Goal: Task Accomplishment & Management: Manage account settings

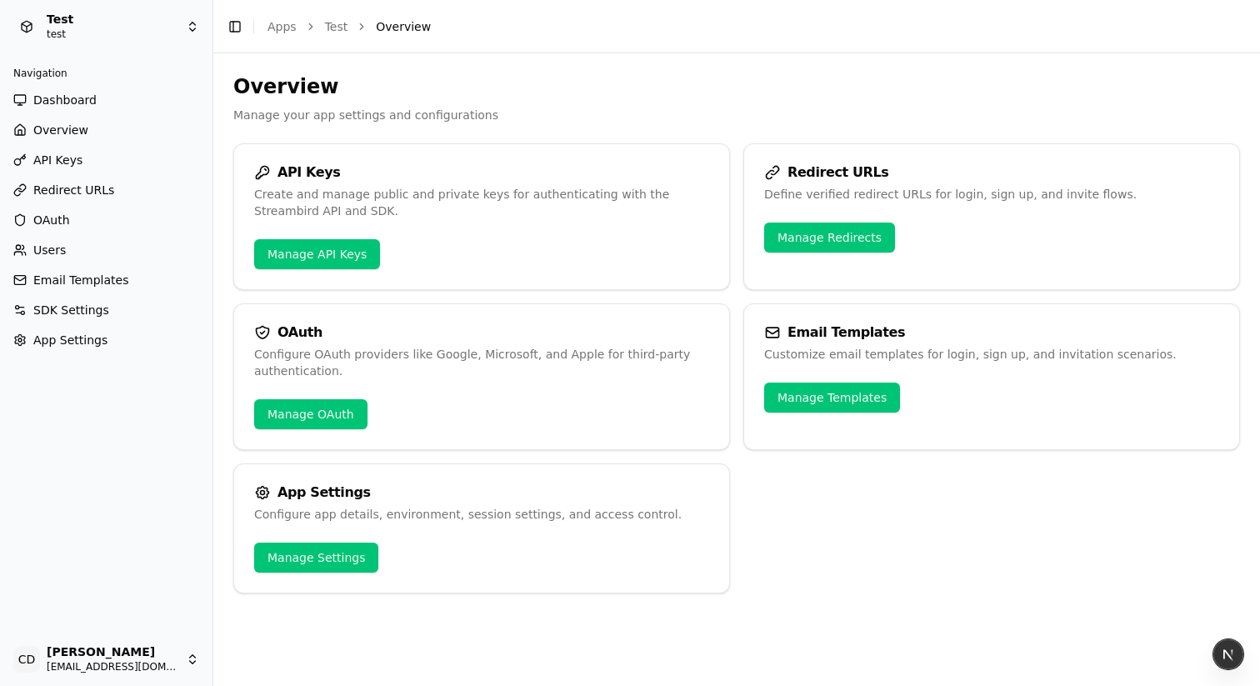
click at [638, 94] on h2 "Overview" at bounding box center [736, 86] width 1007 height 27
click at [684, 46] on header "Toggle Sidebar Apps Test Overview" at bounding box center [736, 26] width 1047 height 53
click at [667, 43] on header "Toggle Sidebar Apps Test Overview" at bounding box center [736, 26] width 1047 height 53
click at [235, 28] on button "Toggle Sidebar" at bounding box center [234, 26] width 23 height 23
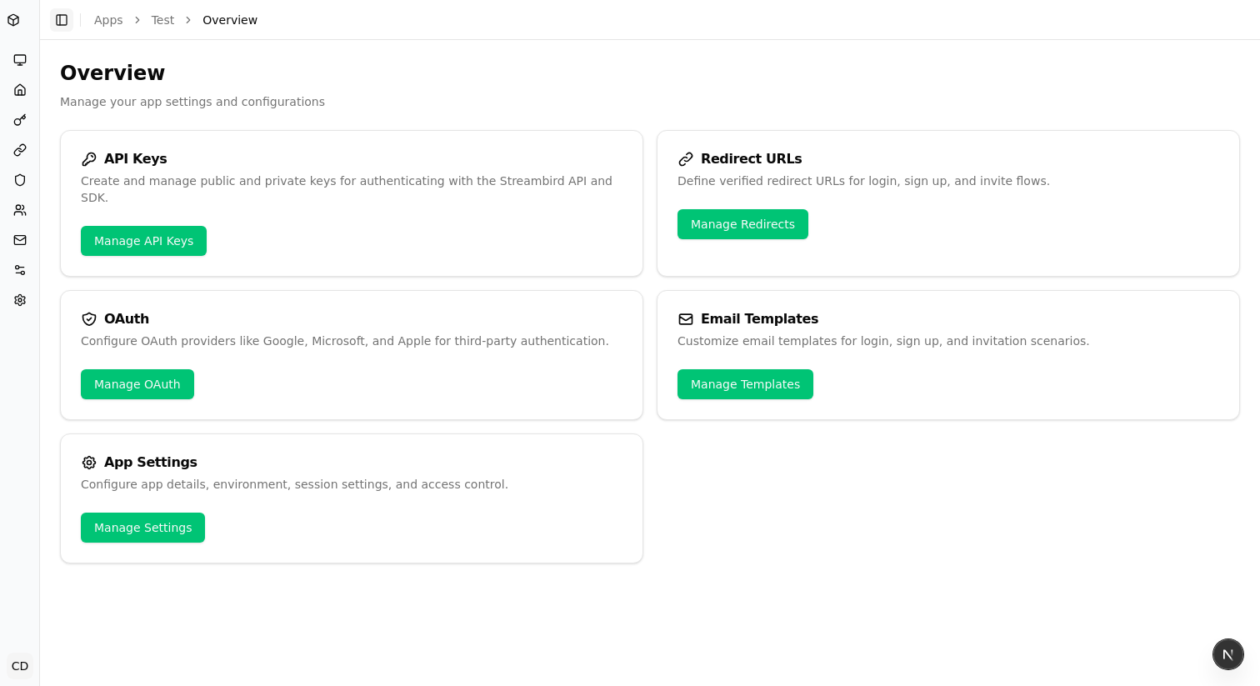
click at [61, 16] on button "Toggle Sidebar" at bounding box center [61, 19] width 23 height 23
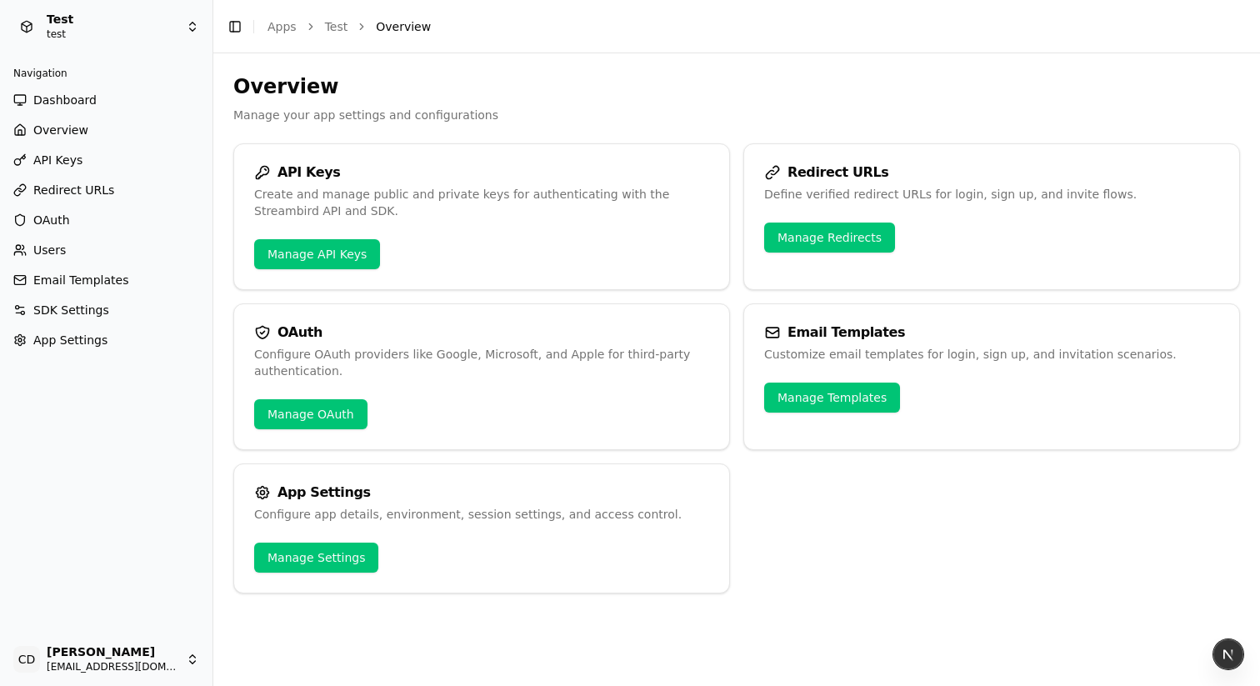
click at [89, 35] on html "Test test Navigation Dashboard Overview API Keys Redirect URLs OAuth Users Emai…" at bounding box center [630, 343] width 1260 height 686
click at [96, 92] on html "Test test Navigation Dashboard Overview API Keys Redirect URLs OAuth Users Emai…" at bounding box center [630, 343] width 1260 height 686
click at [74, 338] on span "App Settings" at bounding box center [70, 340] width 74 height 17
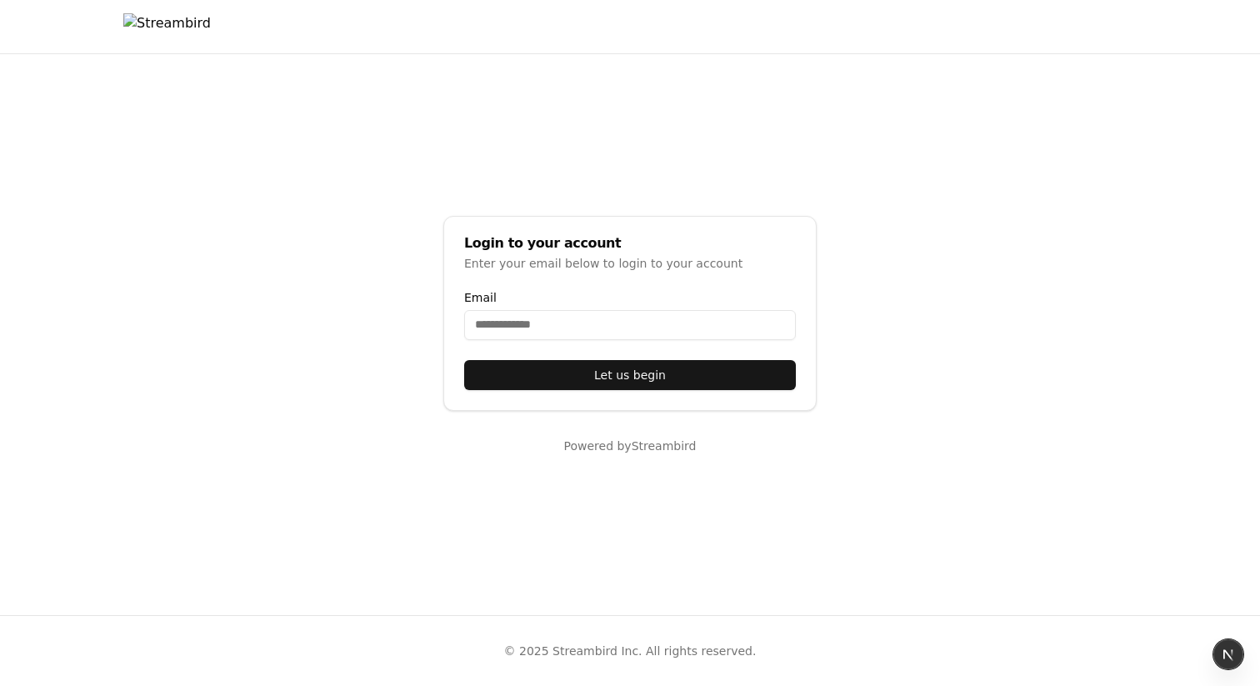
click at [269, 152] on main "Login to your account Enter your email below to login to your account Email Let…" at bounding box center [630, 334] width 1260 height 561
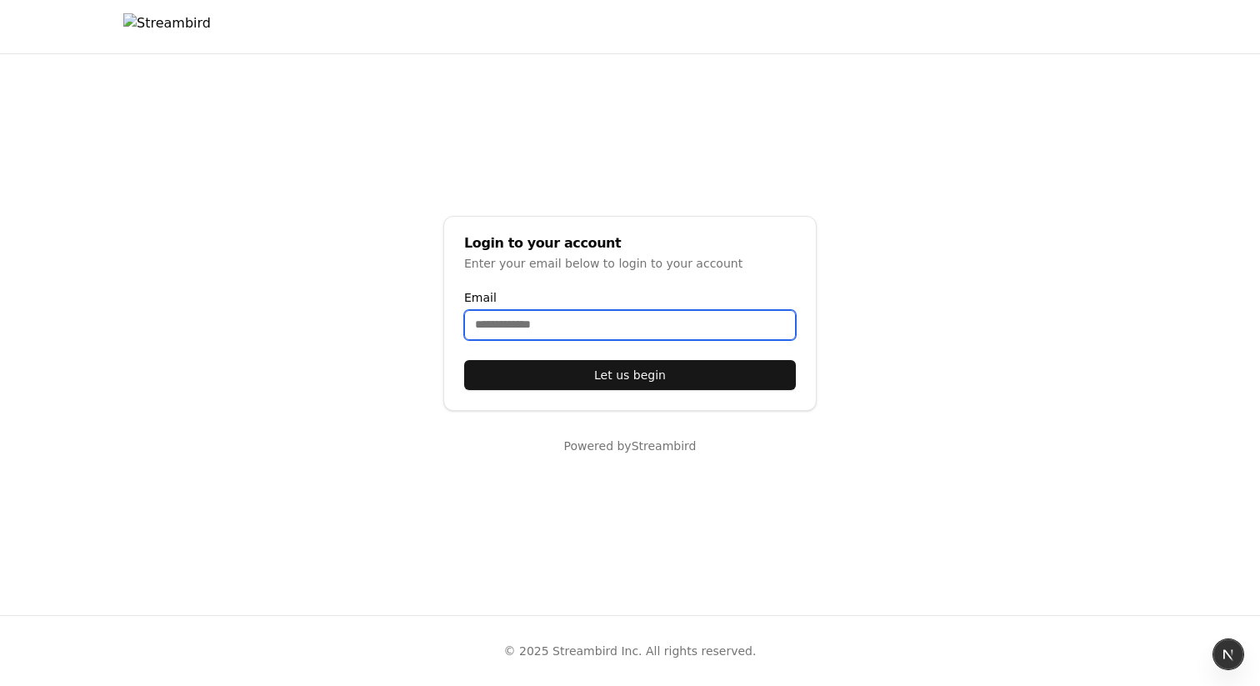
click at [558, 331] on input "Email" at bounding box center [630, 325] width 332 height 30
type input "***"
click at [513, 330] on input "Email" at bounding box center [630, 325] width 332 height 30
type input "**********"
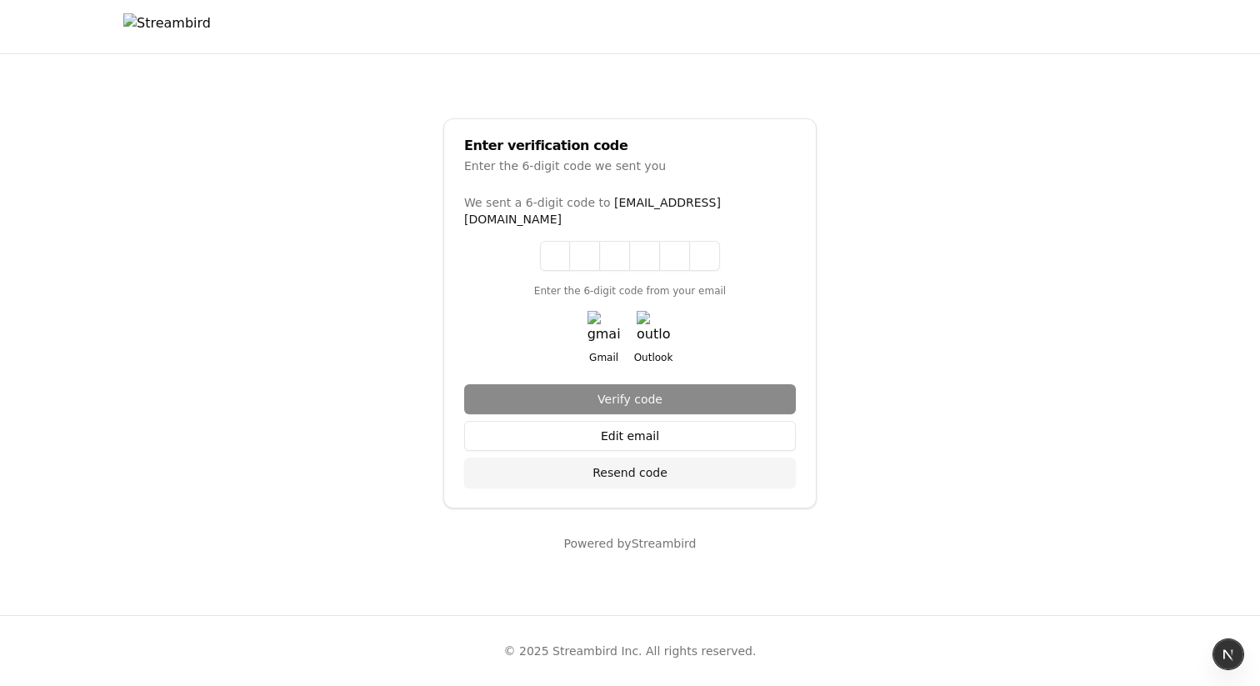
click at [605, 324] on img "button" at bounding box center [604, 327] width 33 height 33
click at [563, 241] on input at bounding box center [646, 256] width 213 height 30
paste input "******"
type input "******"
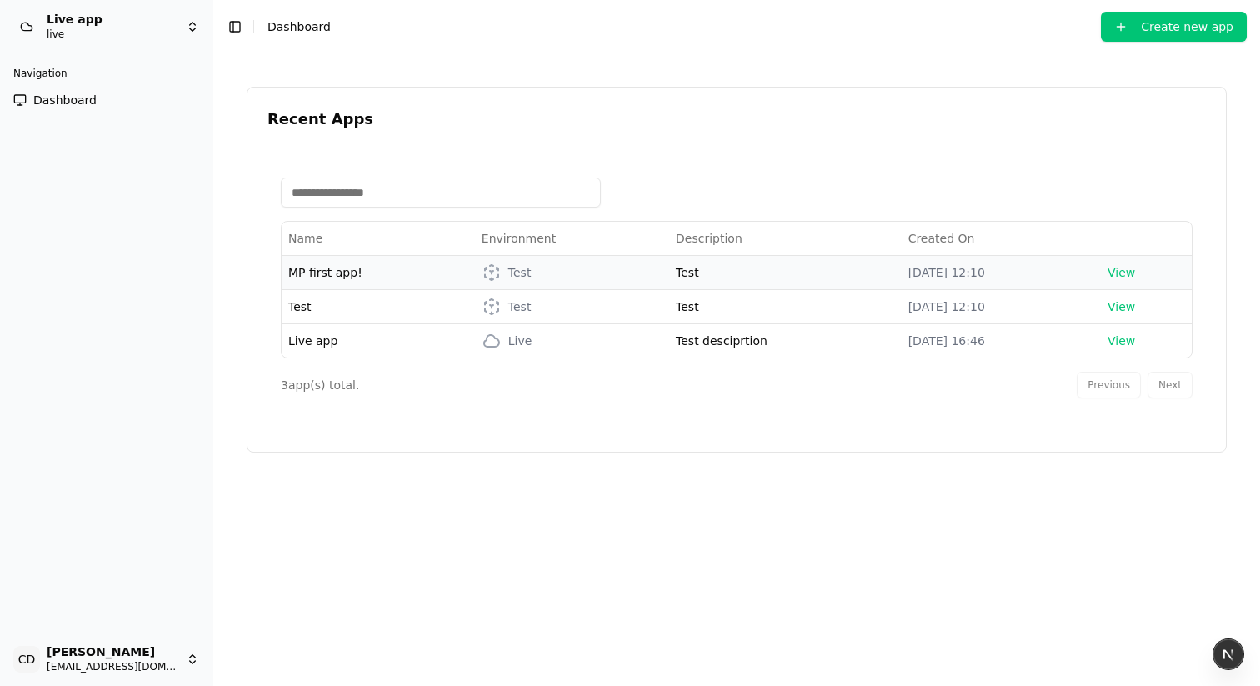
click at [323, 268] on span "MP first app!" at bounding box center [325, 272] width 74 height 13
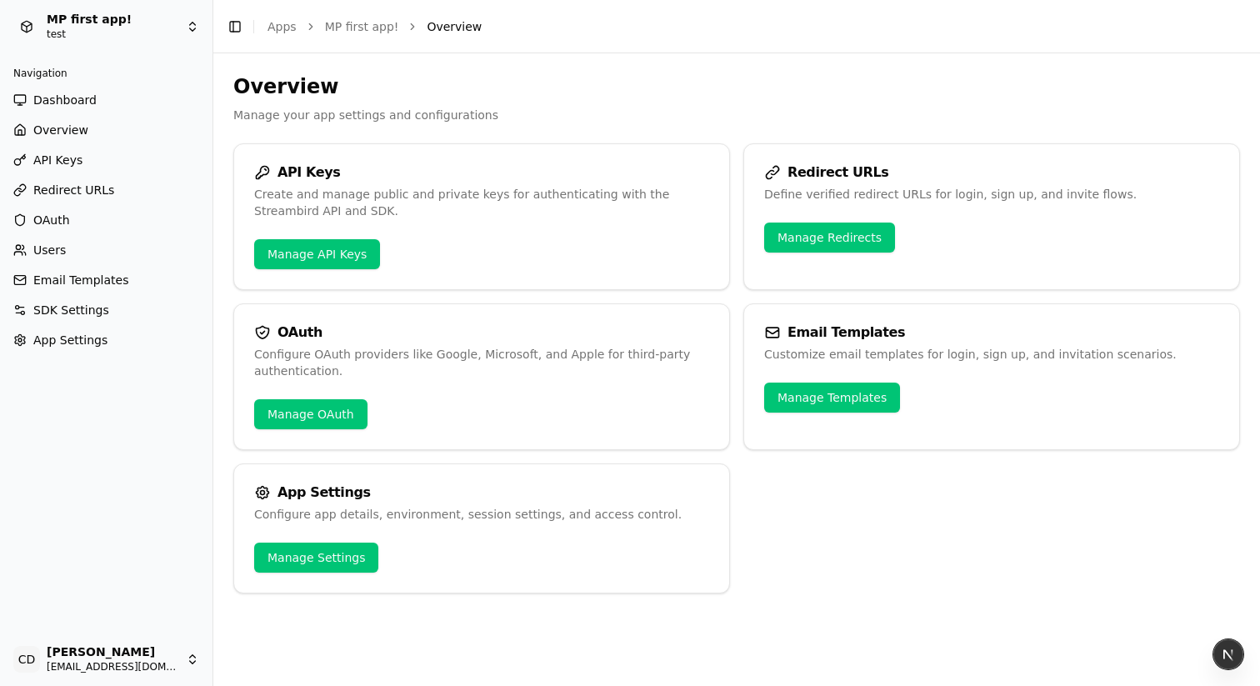
click at [77, 344] on span "App Settings" at bounding box center [70, 340] width 74 height 17
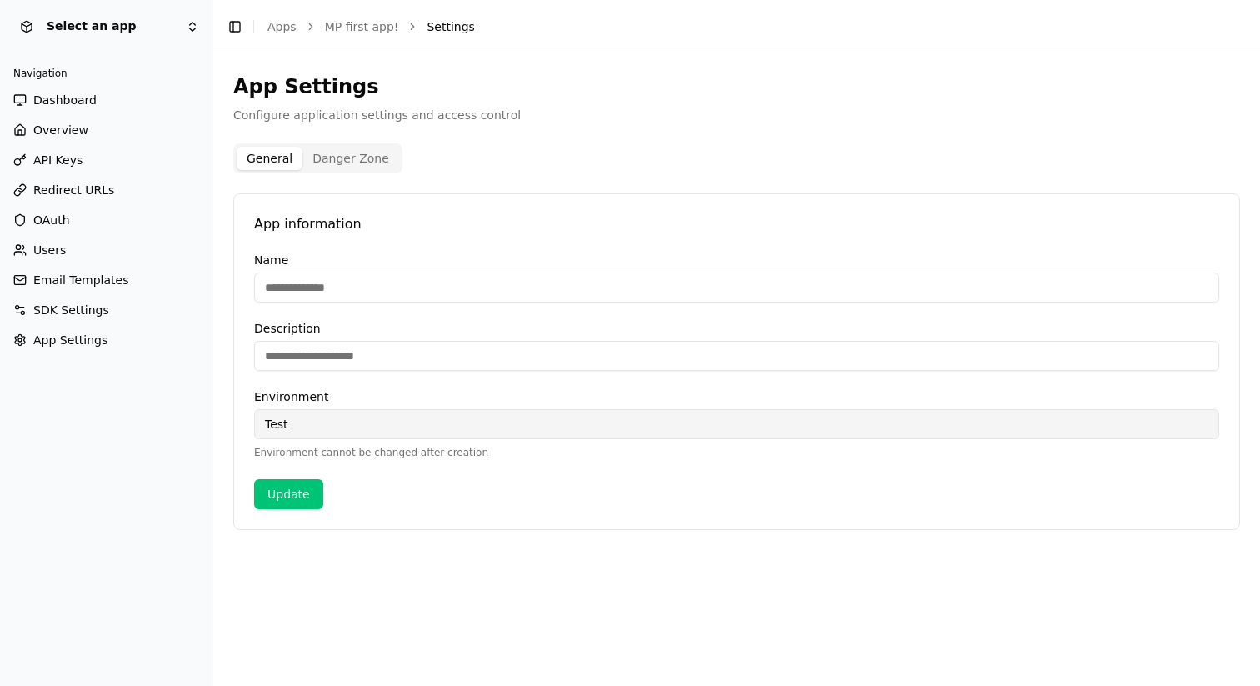
type input "**********"
type input "****"
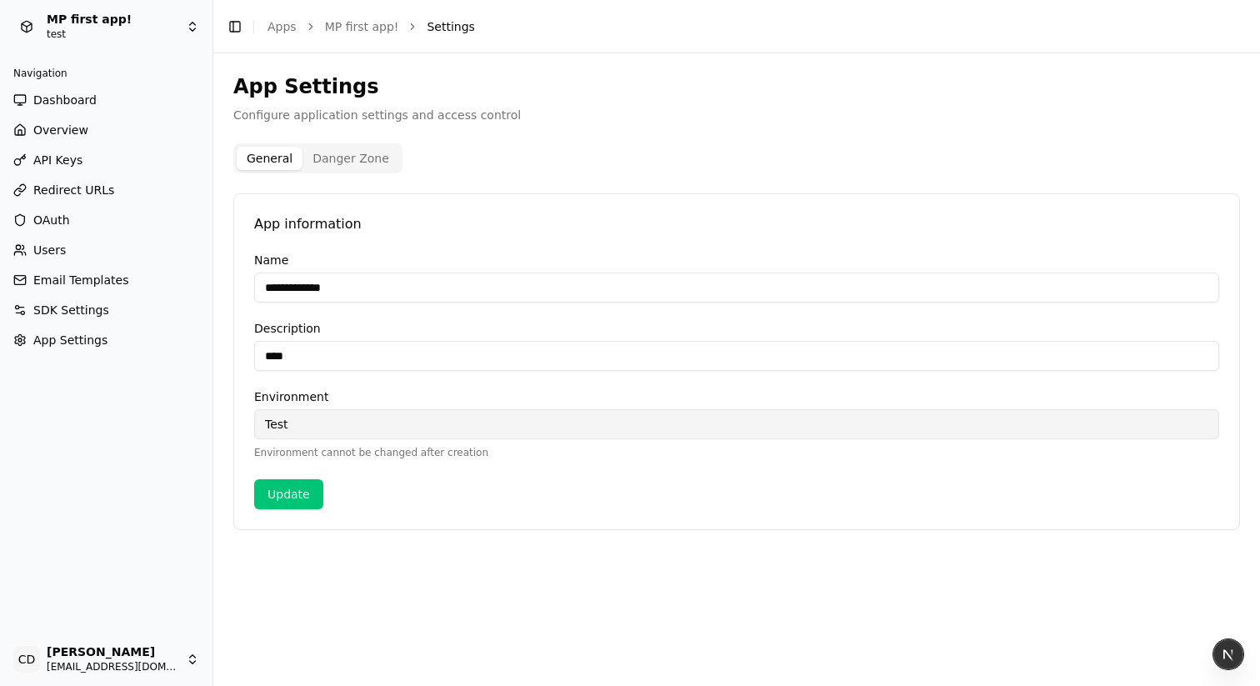
click at [349, 132] on div "**********" at bounding box center [736, 301] width 1007 height 457
click at [343, 148] on button "Danger Zone" at bounding box center [351, 158] width 97 height 23
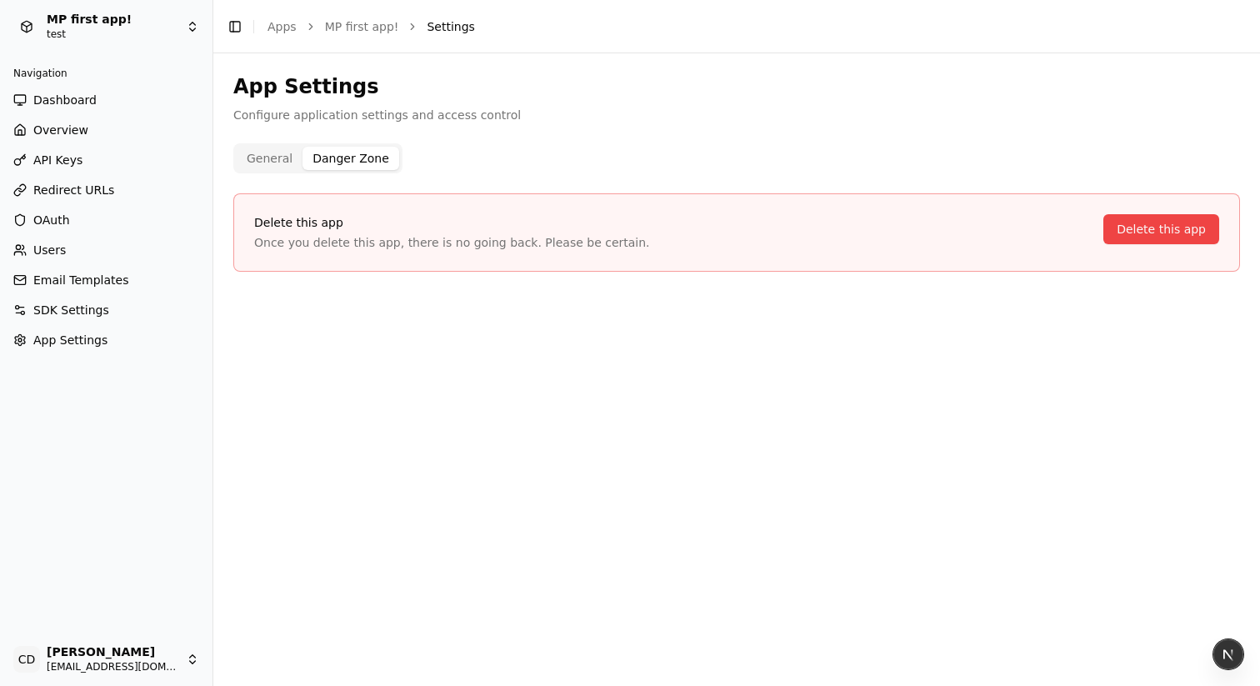
drag, startPoint x: 259, startPoint y: 149, endPoint x: 255, endPoint y: 159, distance: 10.8
click at [259, 149] on button "General" at bounding box center [270, 158] width 66 height 23
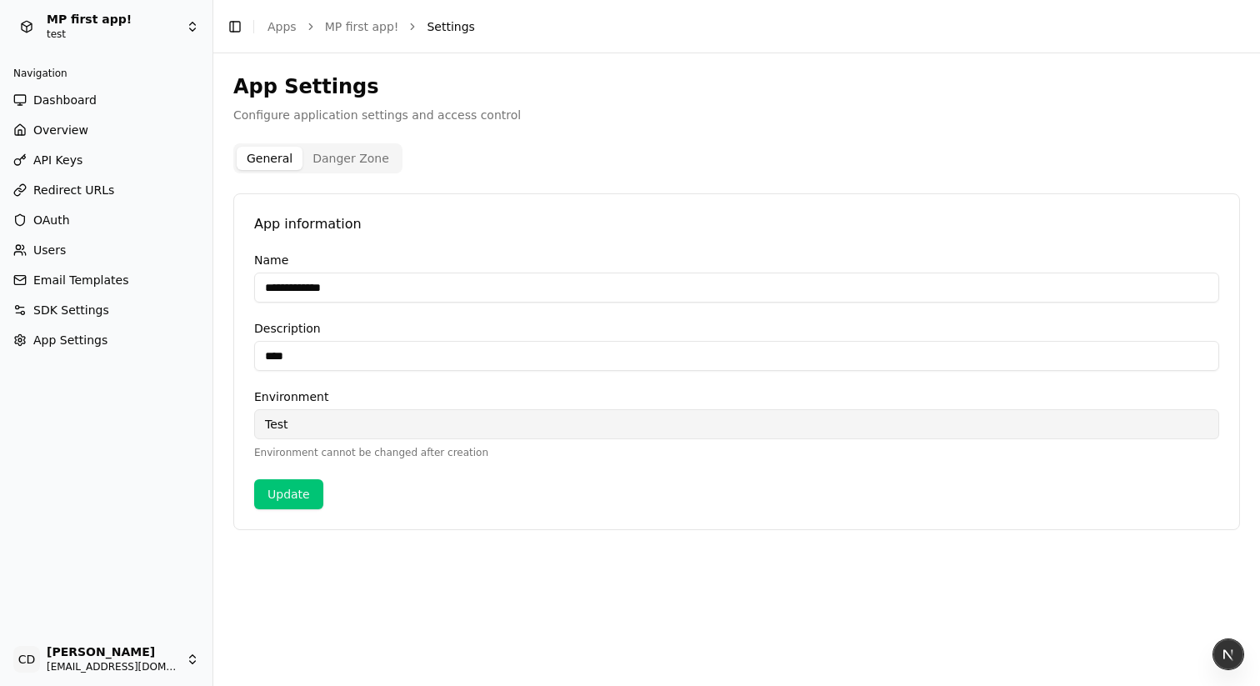
click at [98, 307] on span "SDK Settings" at bounding box center [71, 310] width 76 height 17
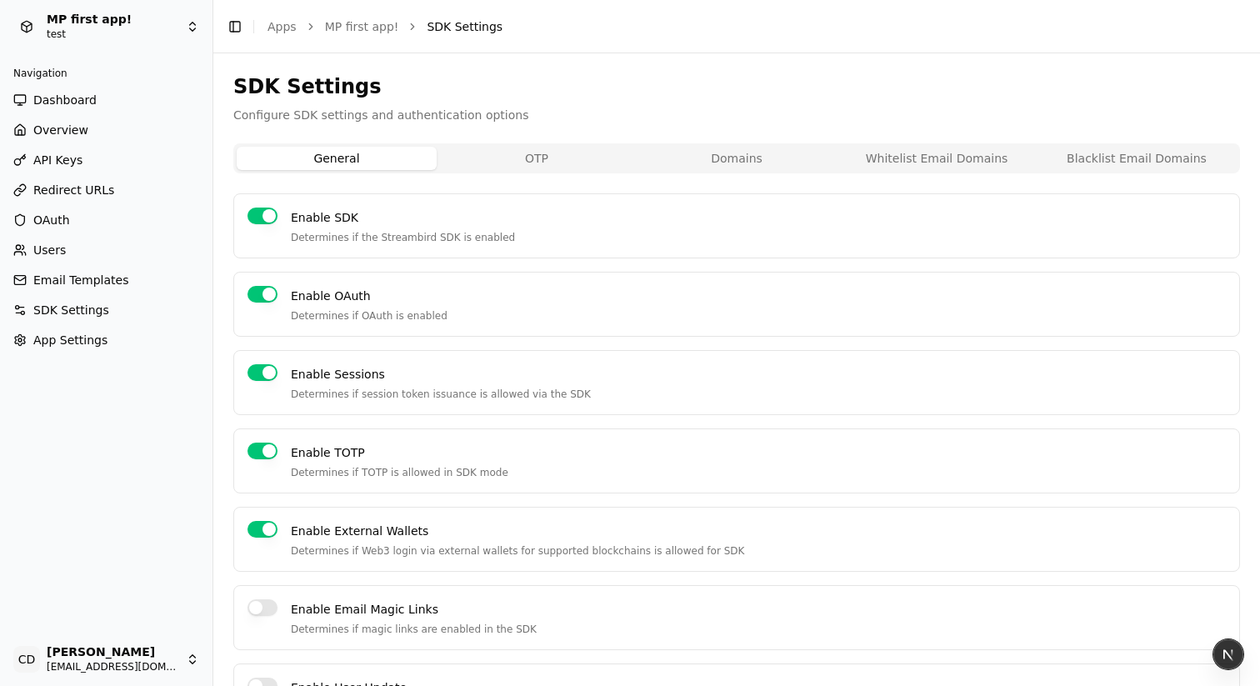
click at [600, 154] on button "OTP" at bounding box center [537, 158] width 200 height 23
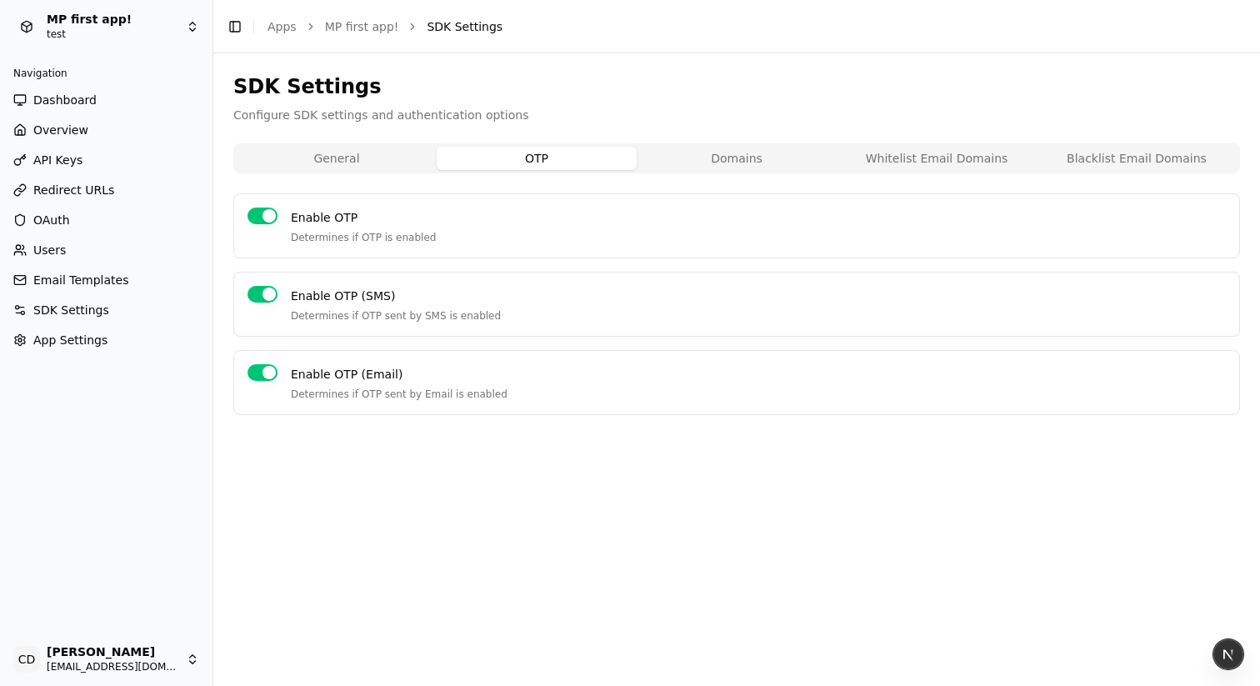
click at [739, 151] on button "Domains" at bounding box center [737, 158] width 200 height 23
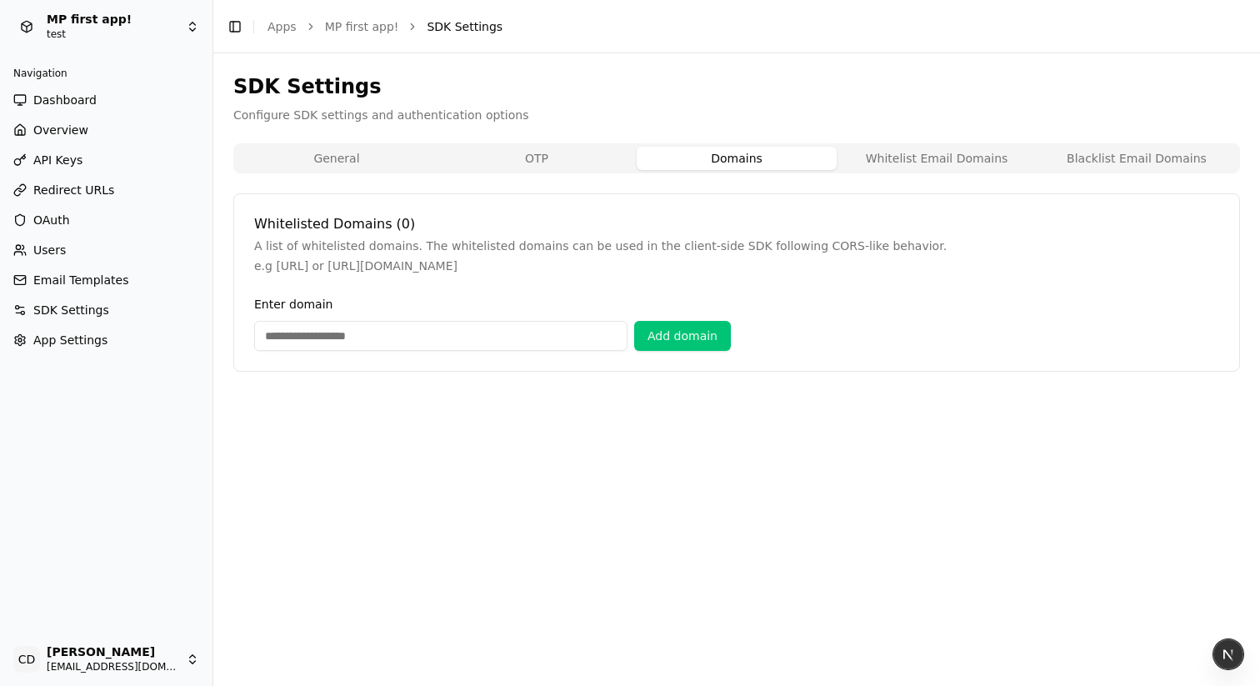
click at [929, 160] on button "Whitelist Email Domains" at bounding box center [937, 158] width 200 height 23
click at [1080, 162] on button "Blacklist Email Domains" at bounding box center [1137, 158] width 200 height 23
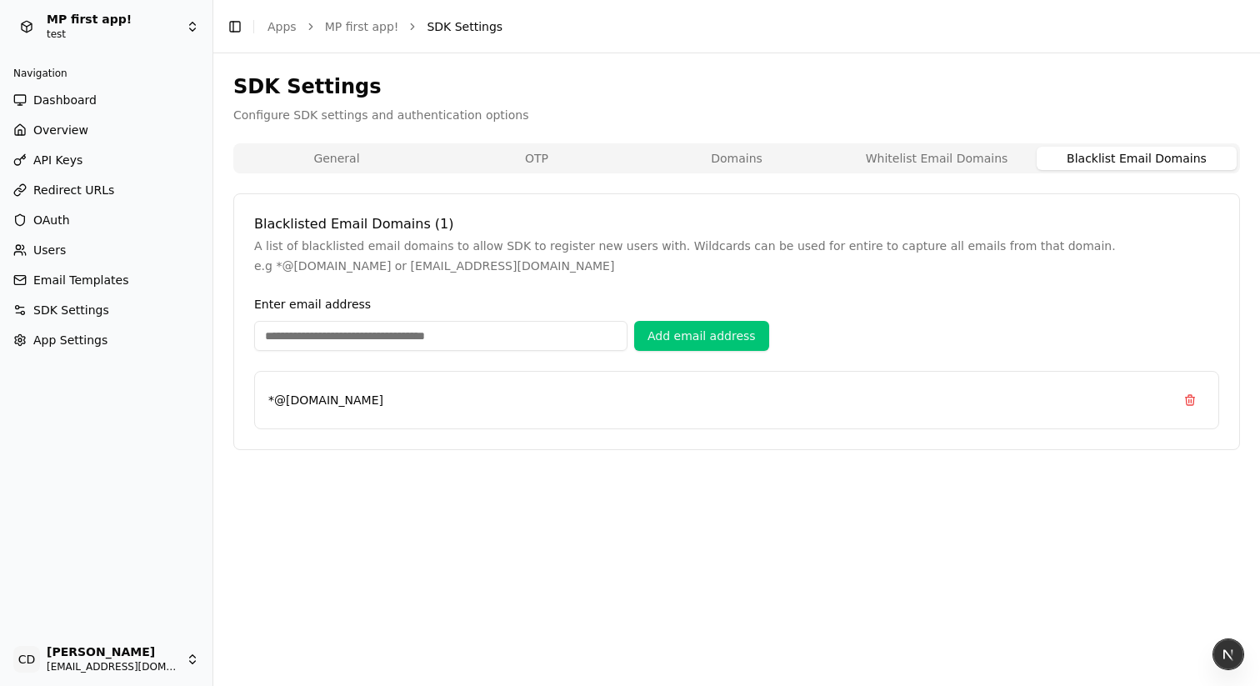
click at [73, 159] on span "API Keys" at bounding box center [57, 160] width 49 height 17
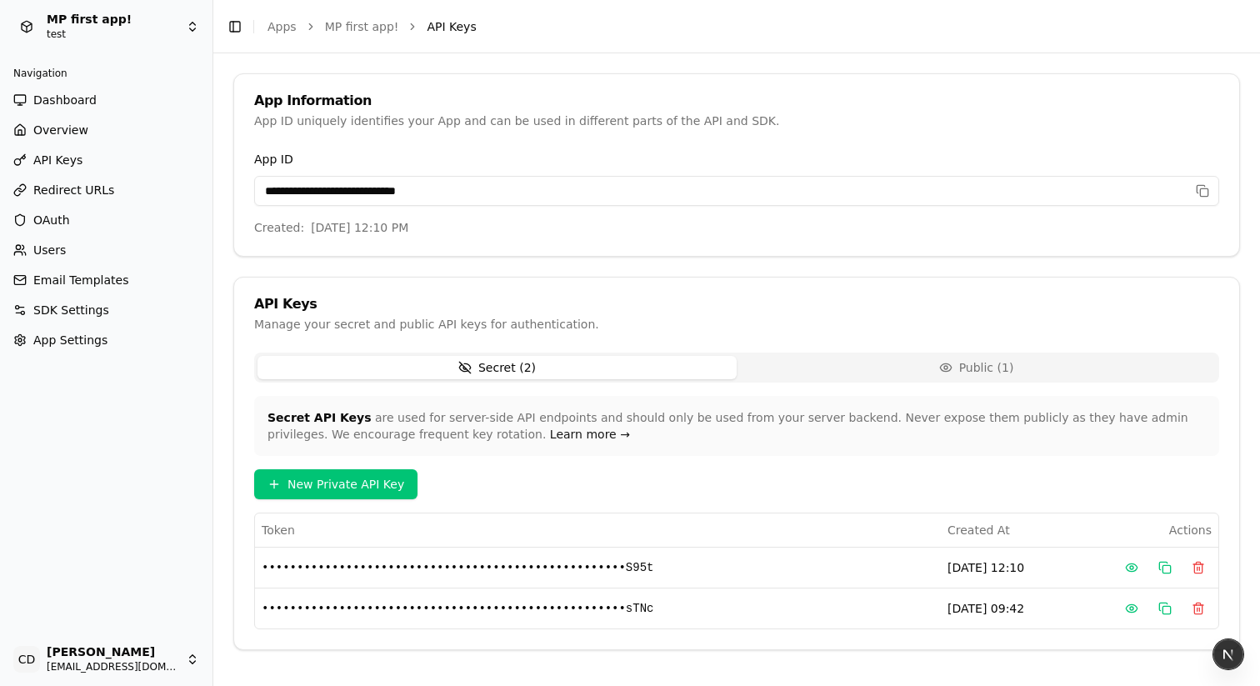
click at [836, 363] on button "Public ( 1 )" at bounding box center [976, 367] width 479 height 23
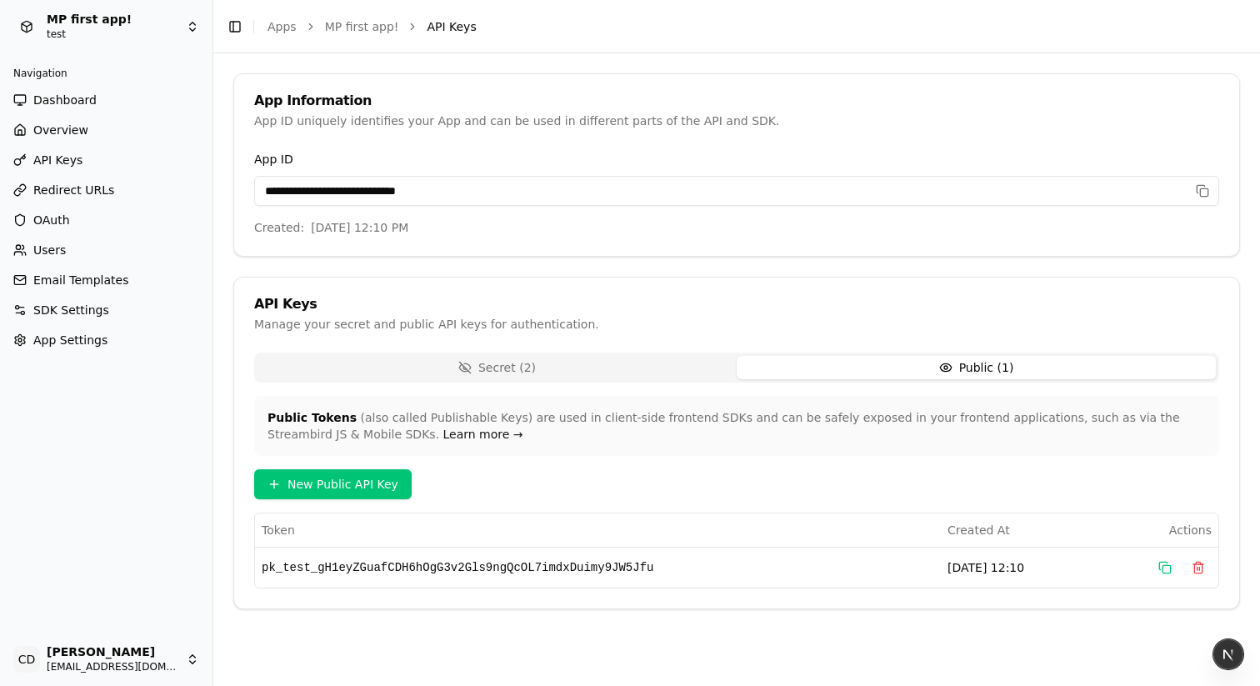
click at [628, 368] on button "Secret ( 2 )" at bounding box center [497, 367] width 479 height 23
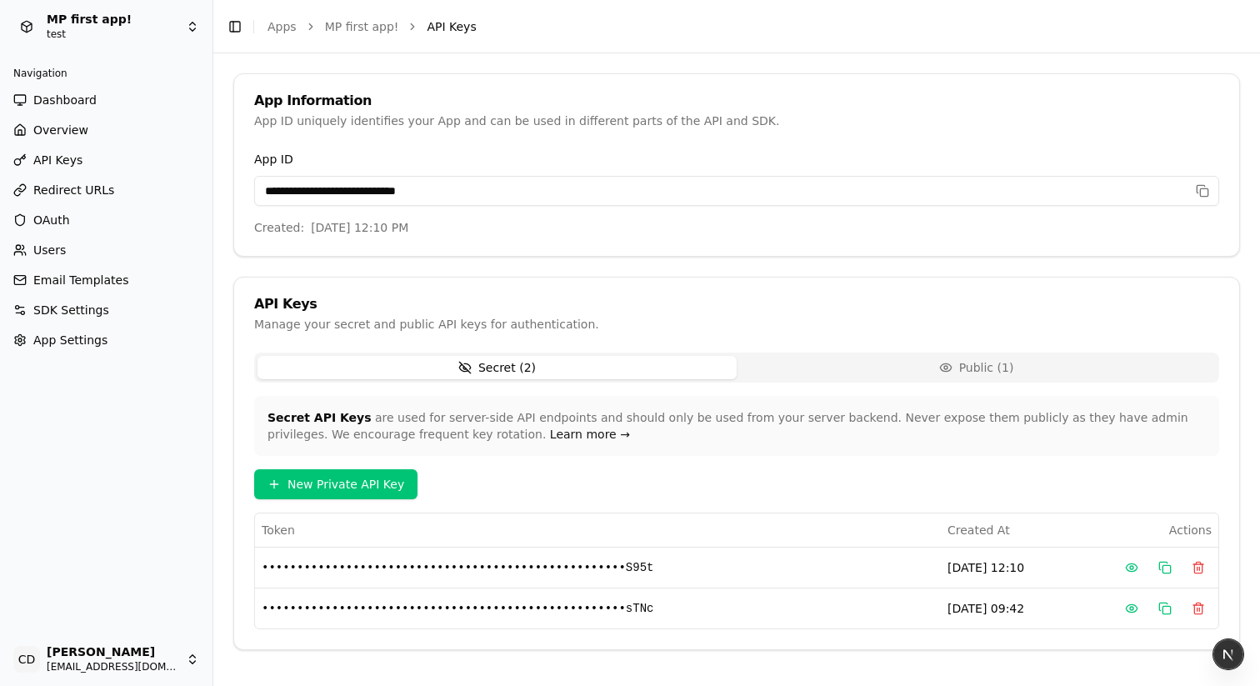
click at [83, 187] on span "Redirect URLs" at bounding box center [73, 190] width 81 height 17
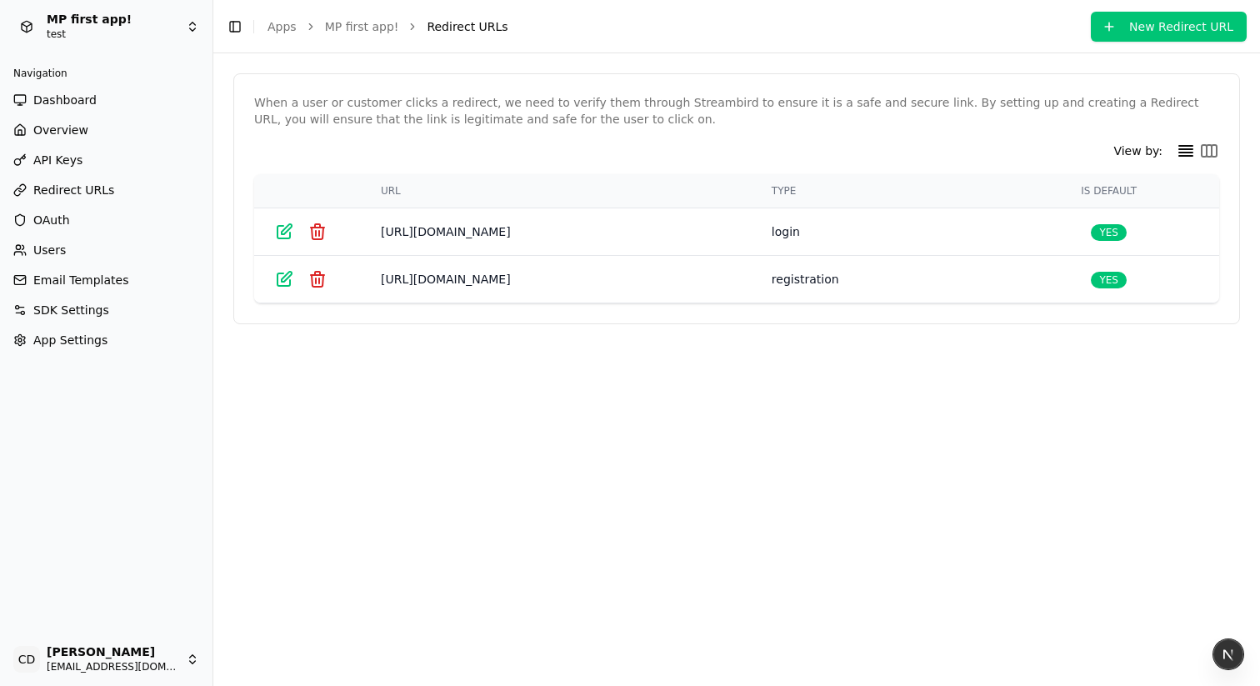
click at [63, 284] on span "Email Templates" at bounding box center [80, 280] width 95 height 17
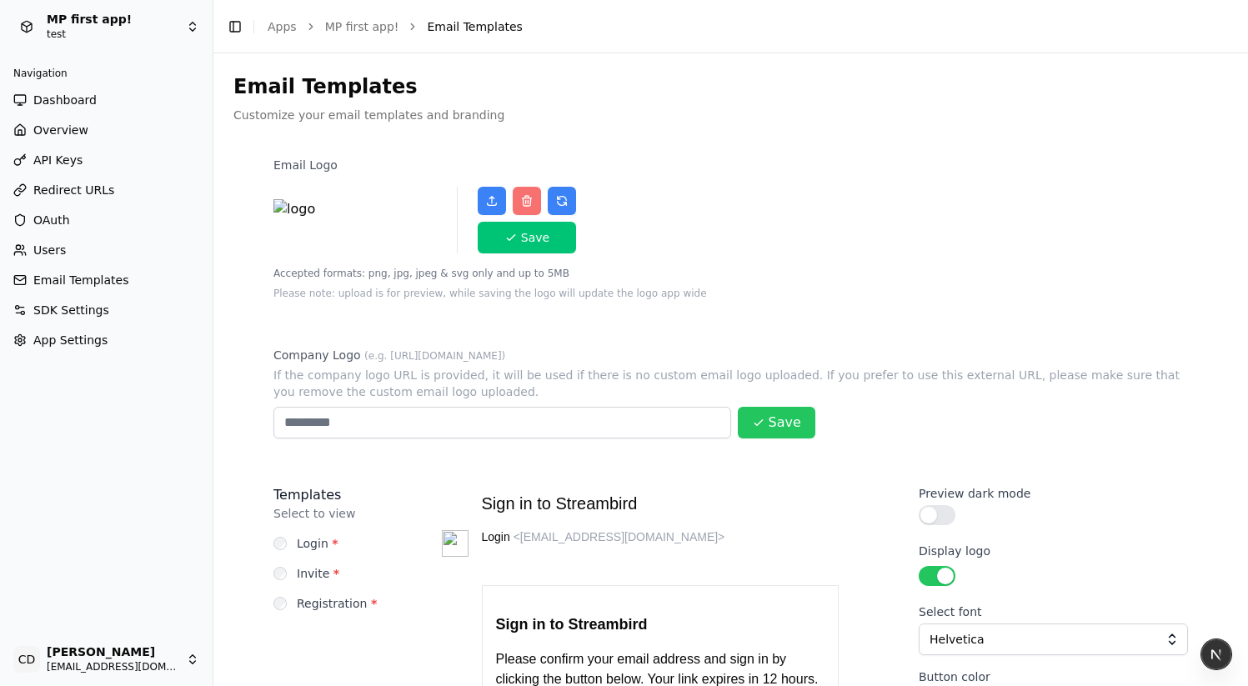
click at [50, 217] on span "OAuth" at bounding box center [51, 220] width 37 height 17
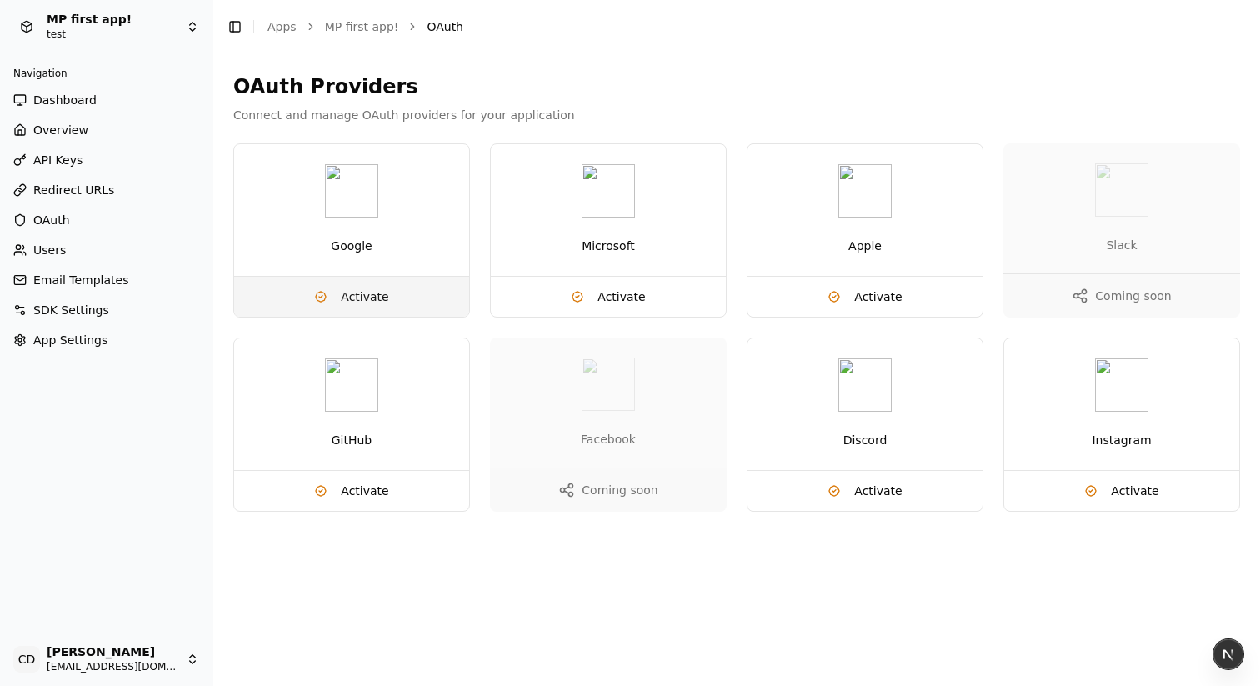
click at [373, 302] on span "Activate" at bounding box center [365, 296] width 48 height 17
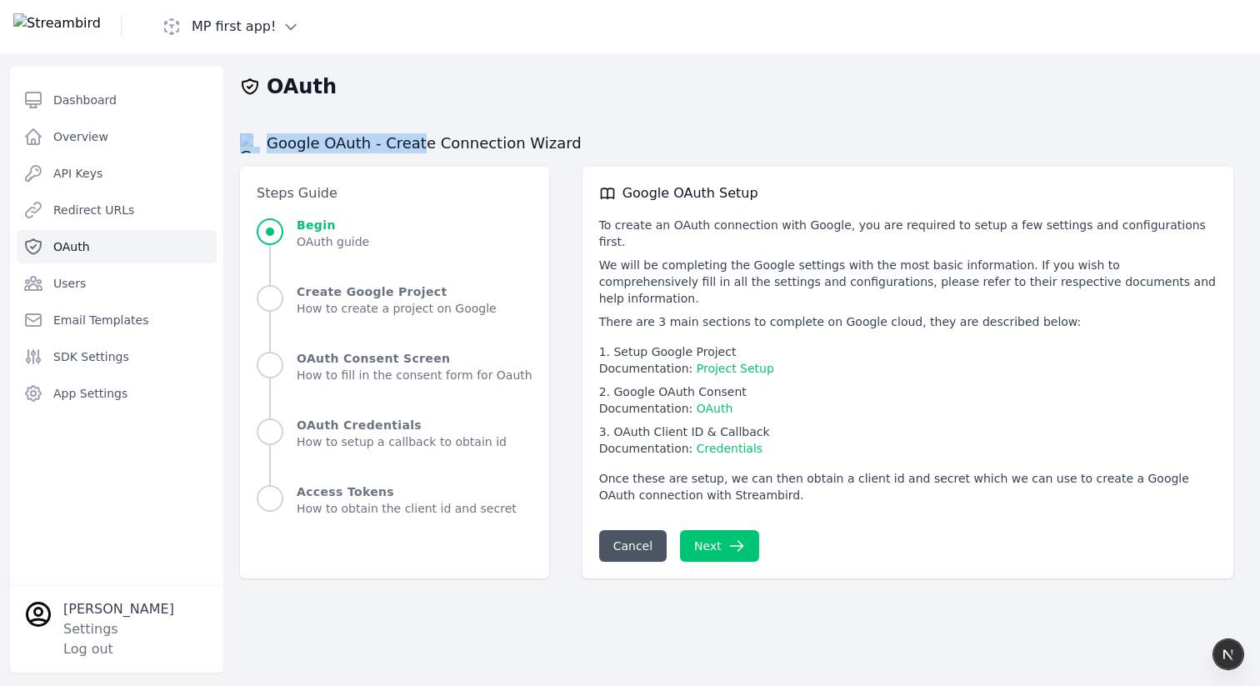
drag, startPoint x: 538, startPoint y: 141, endPoint x: 418, endPoint y: 141, distance: 120.9
click at [420, 141] on div "Google OAuth - Create Connection Wizard" at bounding box center [737, 143] width 994 height 20
click at [418, 141] on h2 "Google OAuth - Create Connection Wizard" at bounding box center [411, 143] width 342 height 20
click at [131, 105] on link "Dashboard" at bounding box center [117, 99] width 200 height 33
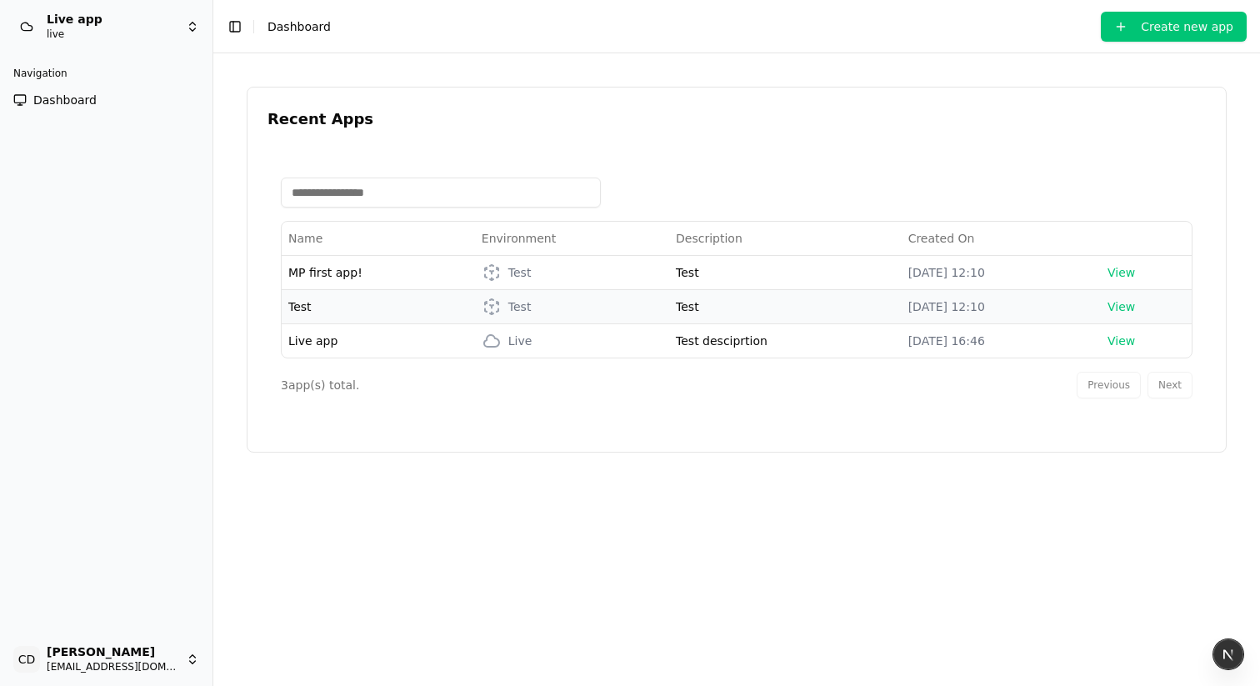
click at [307, 303] on span "Test" at bounding box center [299, 306] width 23 height 13
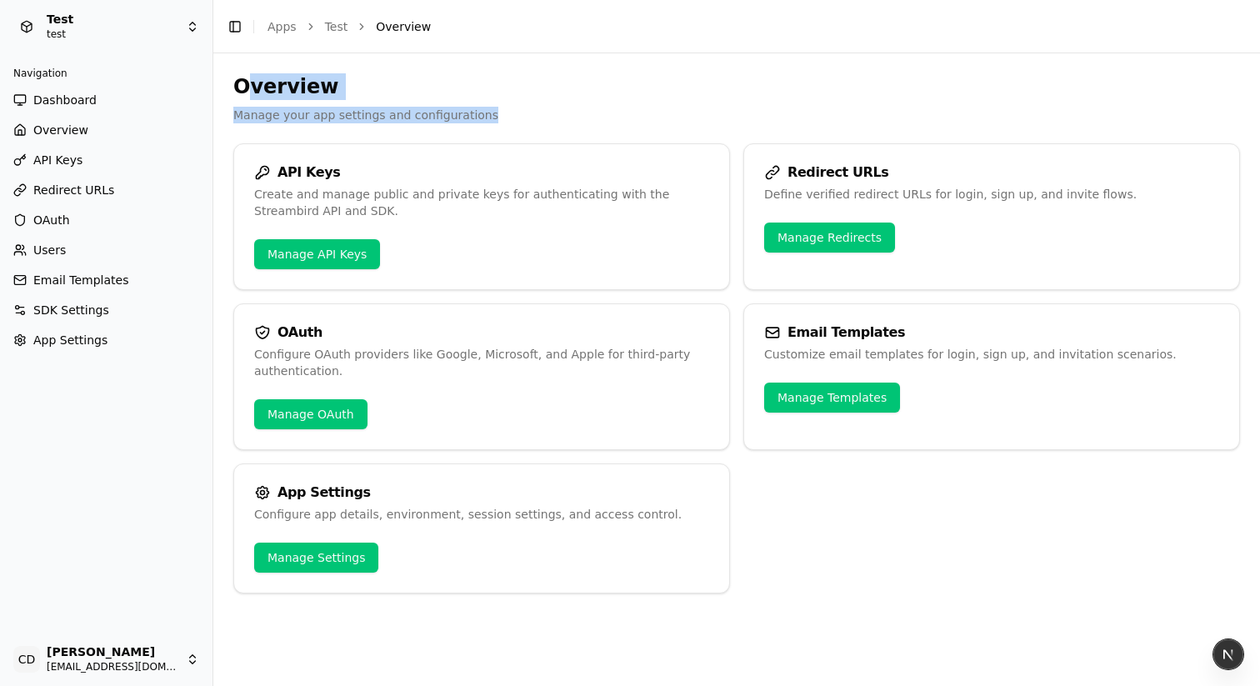
drag, startPoint x: 522, startPoint y: 114, endPoint x: 237, endPoint y: 85, distance: 286.6
click at [242, 85] on div "Overview Manage your app settings and configurations" at bounding box center [736, 98] width 1007 height 50
click at [236, 85] on h2 "Overview" at bounding box center [736, 86] width 1007 height 27
drag, startPoint x: 245, startPoint y: 79, endPoint x: 523, endPoint y: 102, distance: 278.5
click at [523, 102] on div "Overview Manage your app settings and configurations" at bounding box center [736, 98] width 1007 height 50
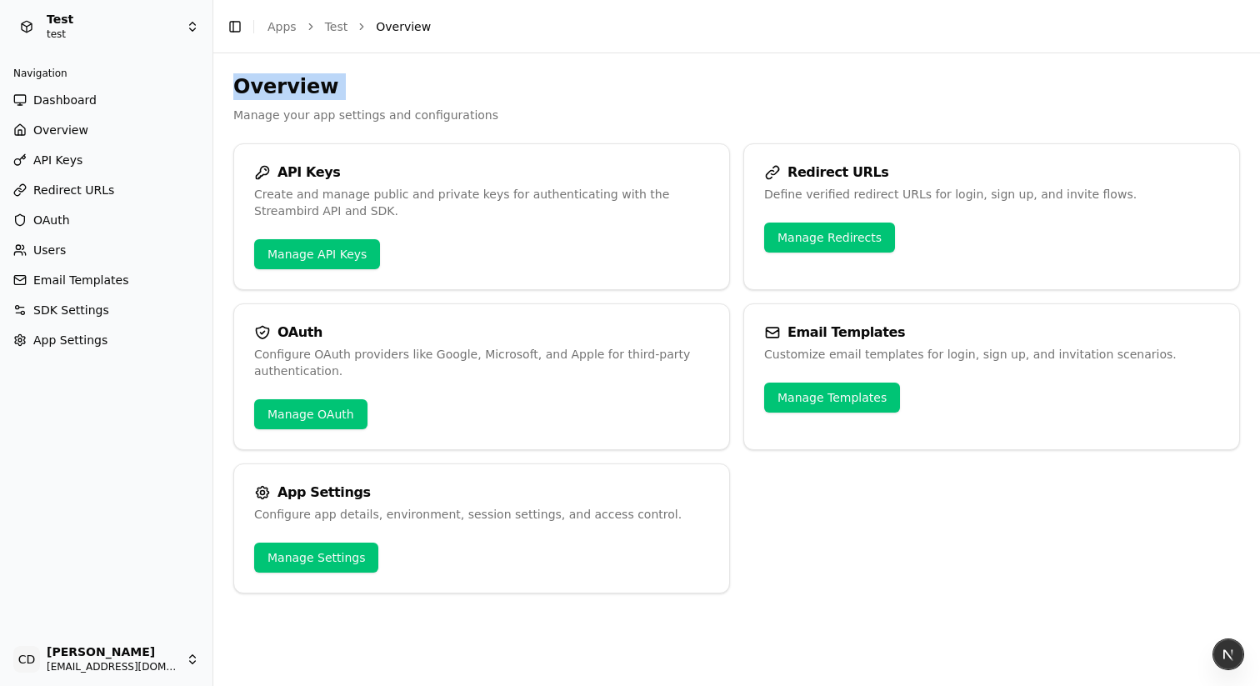
click at [523, 102] on div "Overview Manage your app settings and configurations" at bounding box center [736, 98] width 1007 height 50
drag, startPoint x: 508, startPoint y: 119, endPoint x: 238, endPoint y: 83, distance: 273.3
click at [241, 86] on div "Overview Manage your app settings and configurations" at bounding box center [736, 98] width 1007 height 50
click at [233, 82] on h2 "Overview" at bounding box center [736, 86] width 1007 height 27
drag, startPoint x: 358, startPoint y: 89, endPoint x: 492, endPoint y: 103, distance: 134.0
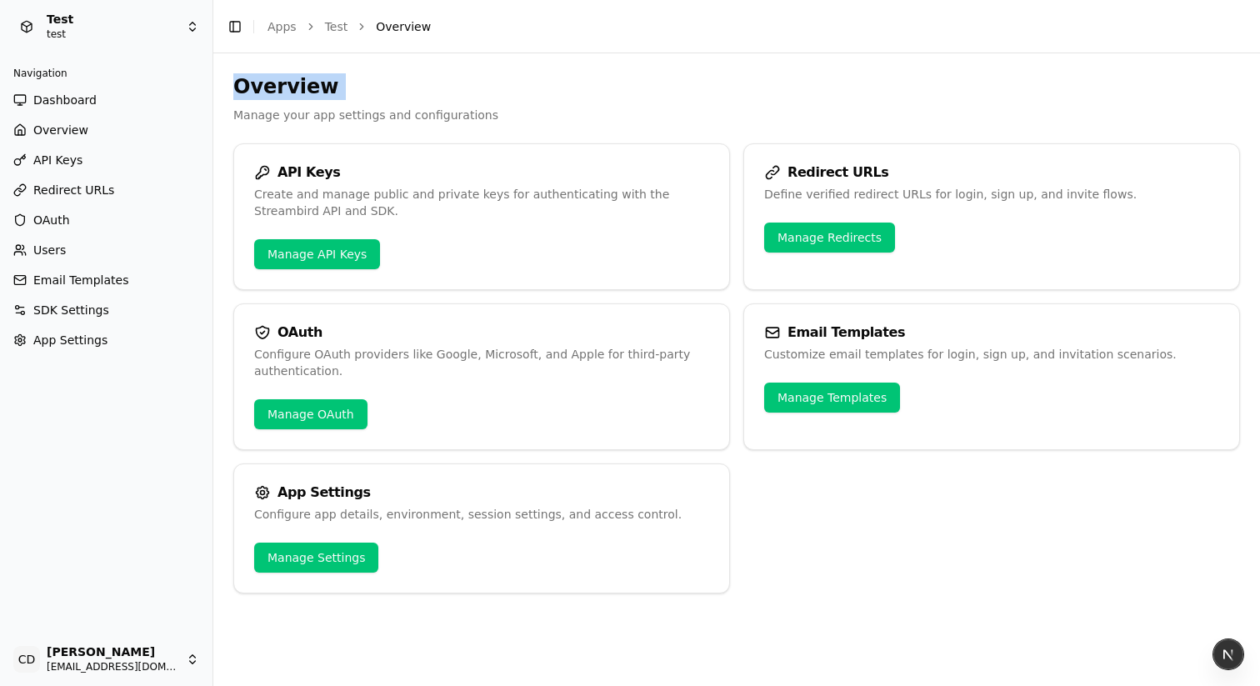
click at [487, 102] on div "Overview Manage your app settings and configurations" at bounding box center [736, 98] width 1007 height 50
click at [493, 103] on div "Overview Manage your app settings and configurations" at bounding box center [736, 98] width 1007 height 50
click at [68, 163] on span "API Keys" at bounding box center [57, 160] width 49 height 17
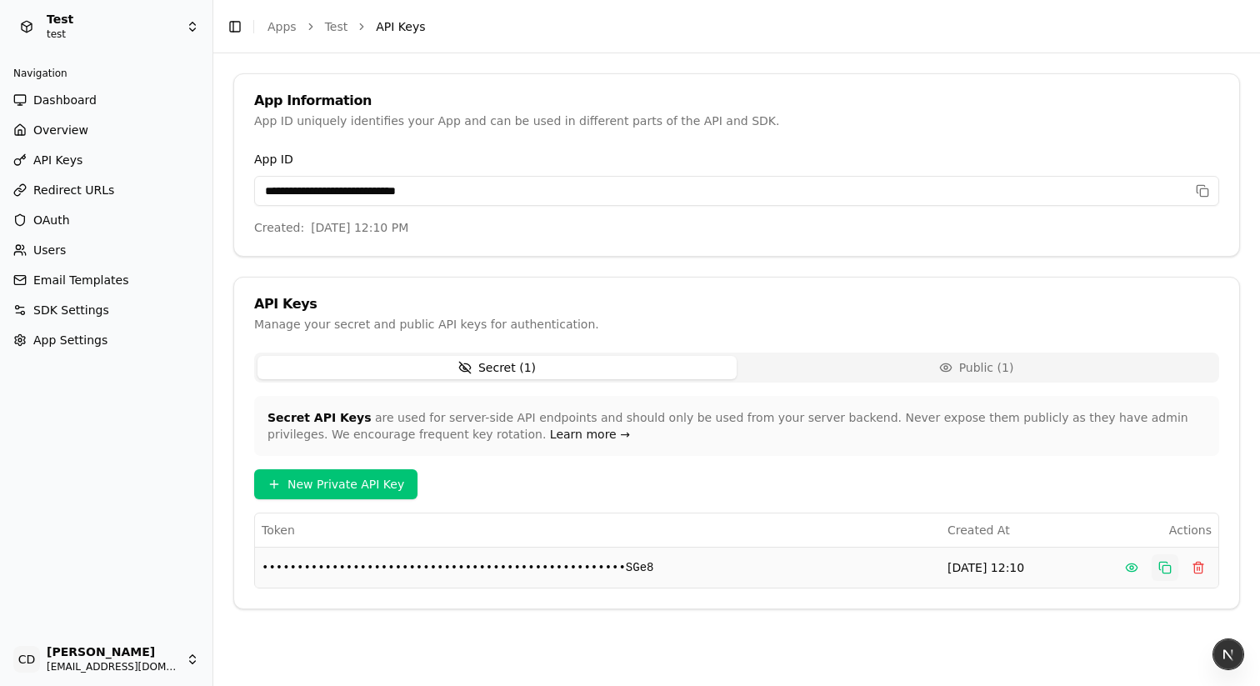
click at [1174, 567] on button "Copy" at bounding box center [1165, 567] width 27 height 27
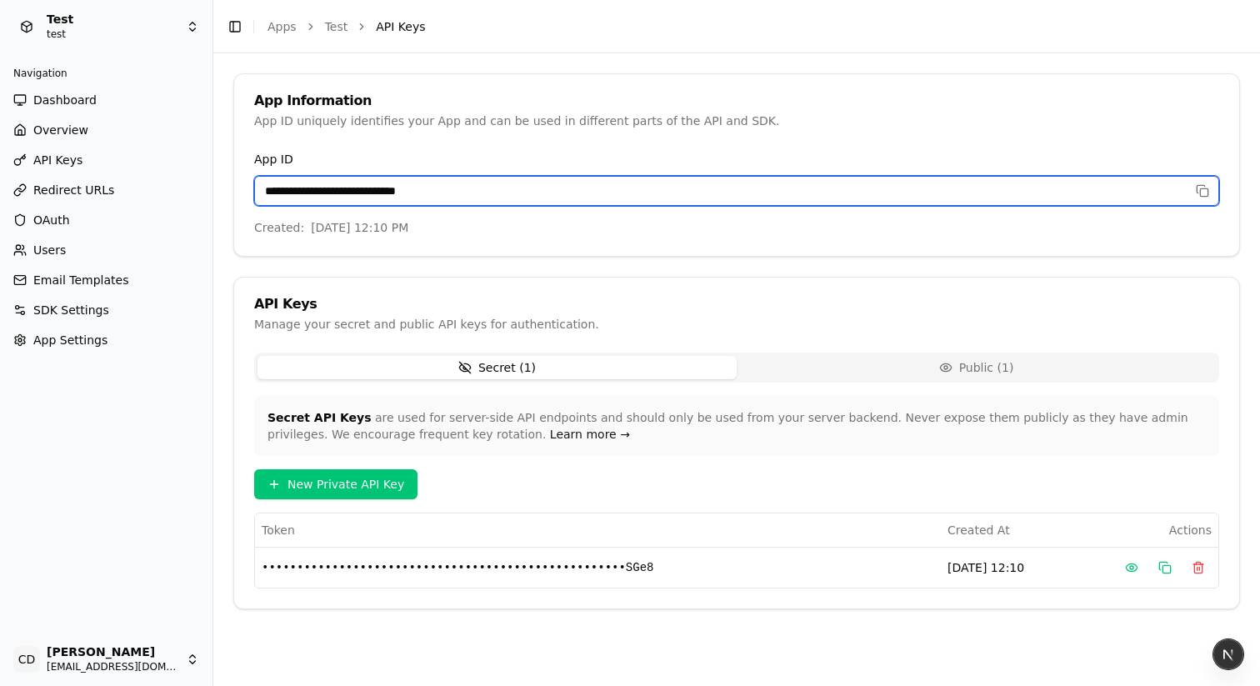
click at [538, 193] on input "**********" at bounding box center [736, 191] width 965 height 30
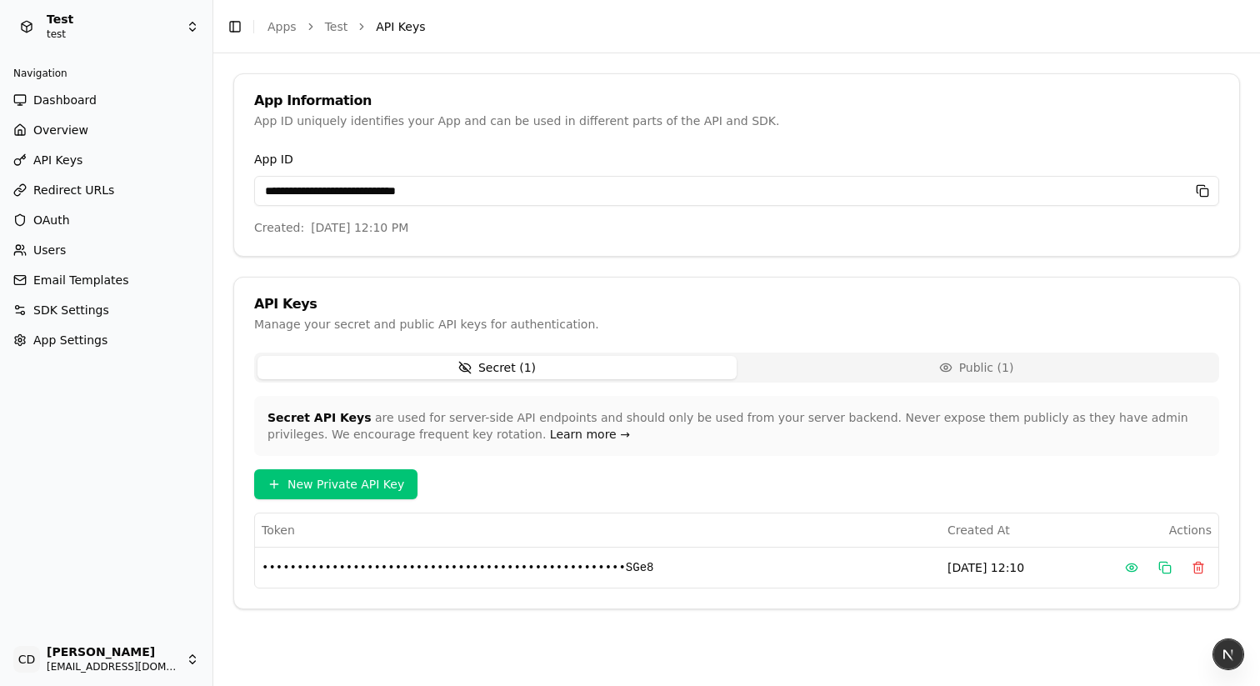
click at [1200, 191] on rect "button" at bounding box center [1204, 192] width 8 height 8
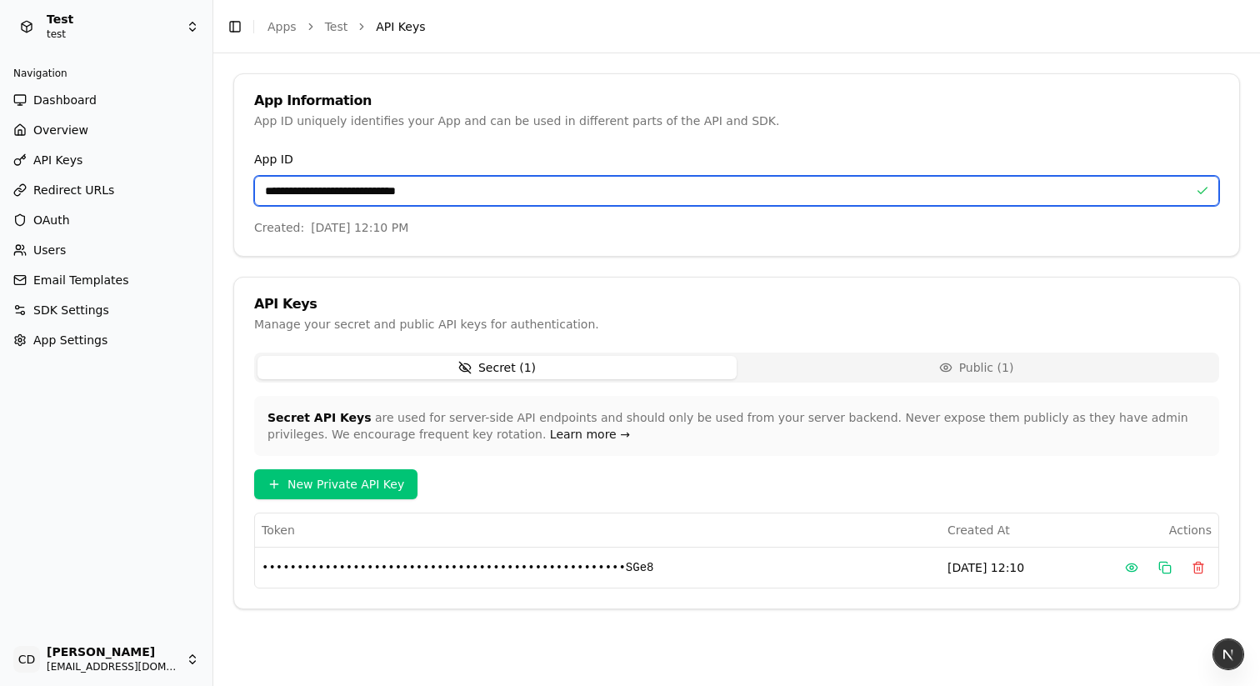
click at [1054, 192] on input "**********" at bounding box center [736, 191] width 965 height 30
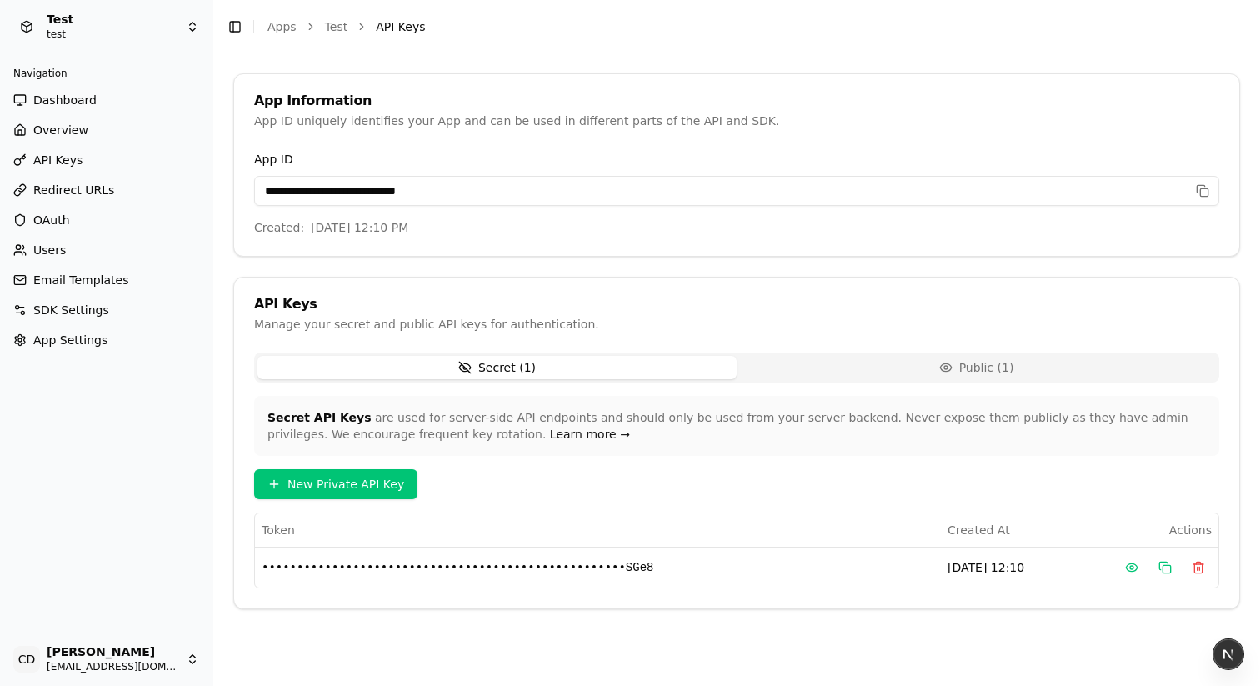
click at [86, 302] on span "SDK Settings" at bounding box center [71, 310] width 76 height 17
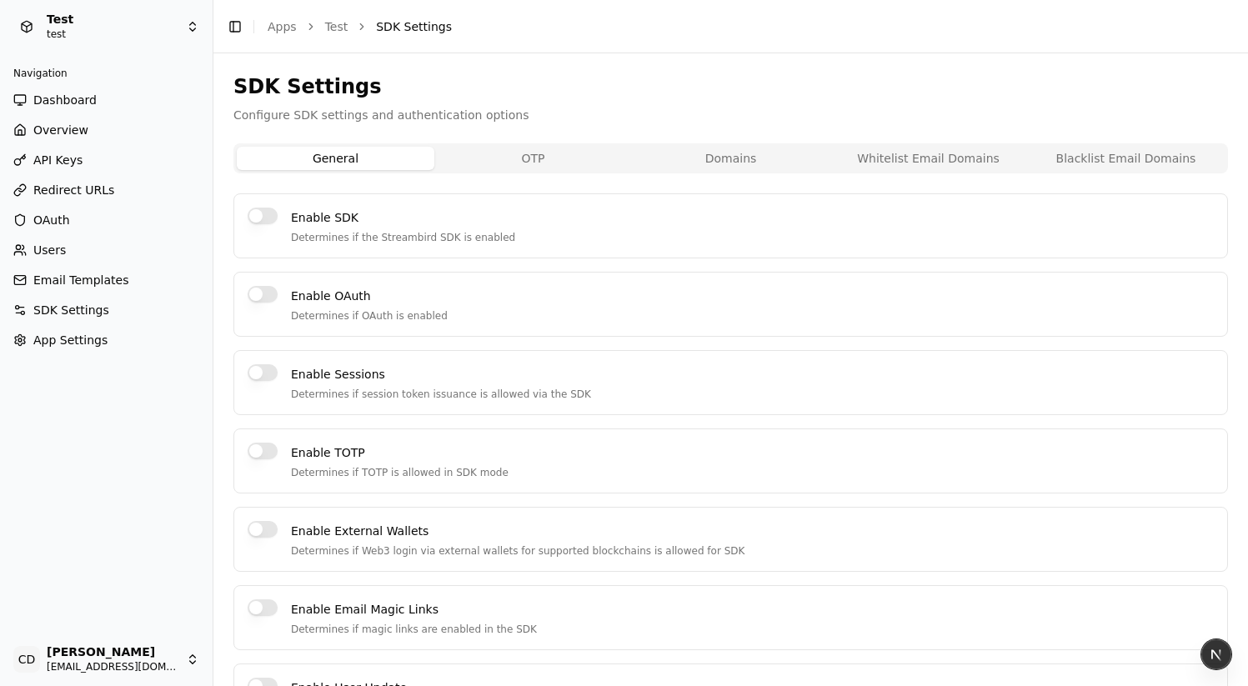
click at [355, 159] on button "General" at bounding box center [336, 158] width 198 height 23
click at [468, 113] on p "Configure SDK settings and authentication options" at bounding box center [730, 115] width 994 height 17
click at [69, 155] on span "API Keys" at bounding box center [57, 160] width 49 height 17
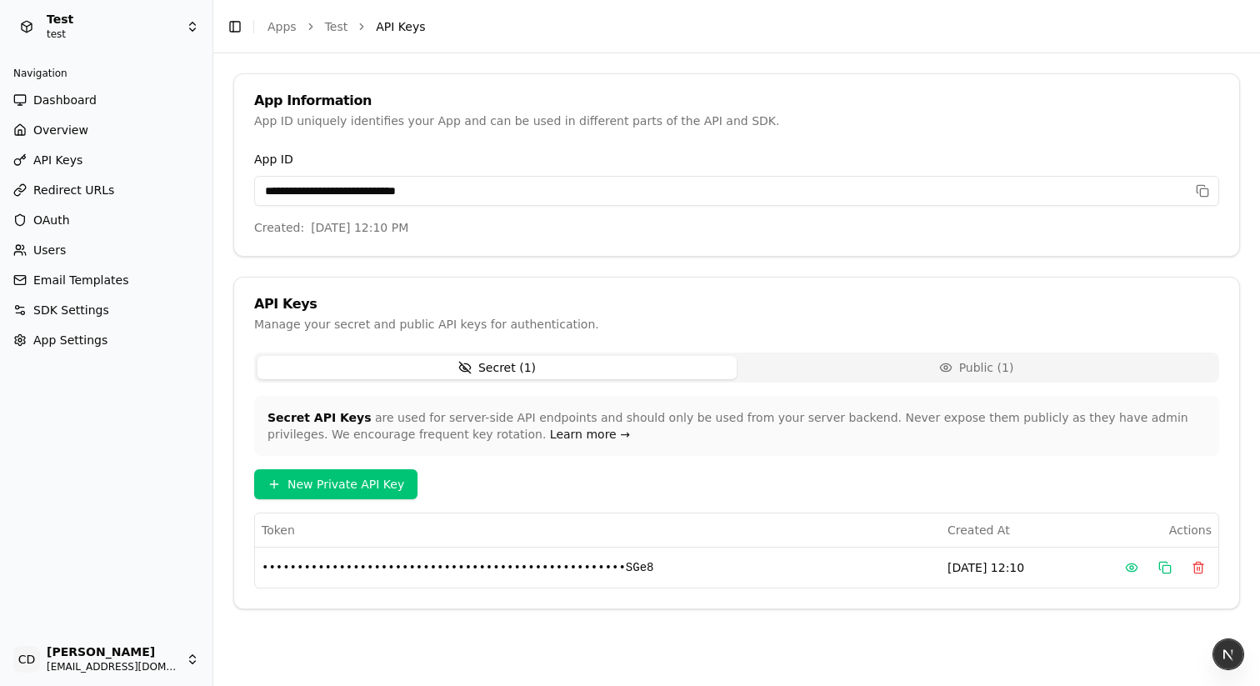
click at [837, 368] on button "Public ( 1 )" at bounding box center [976, 367] width 479 height 23
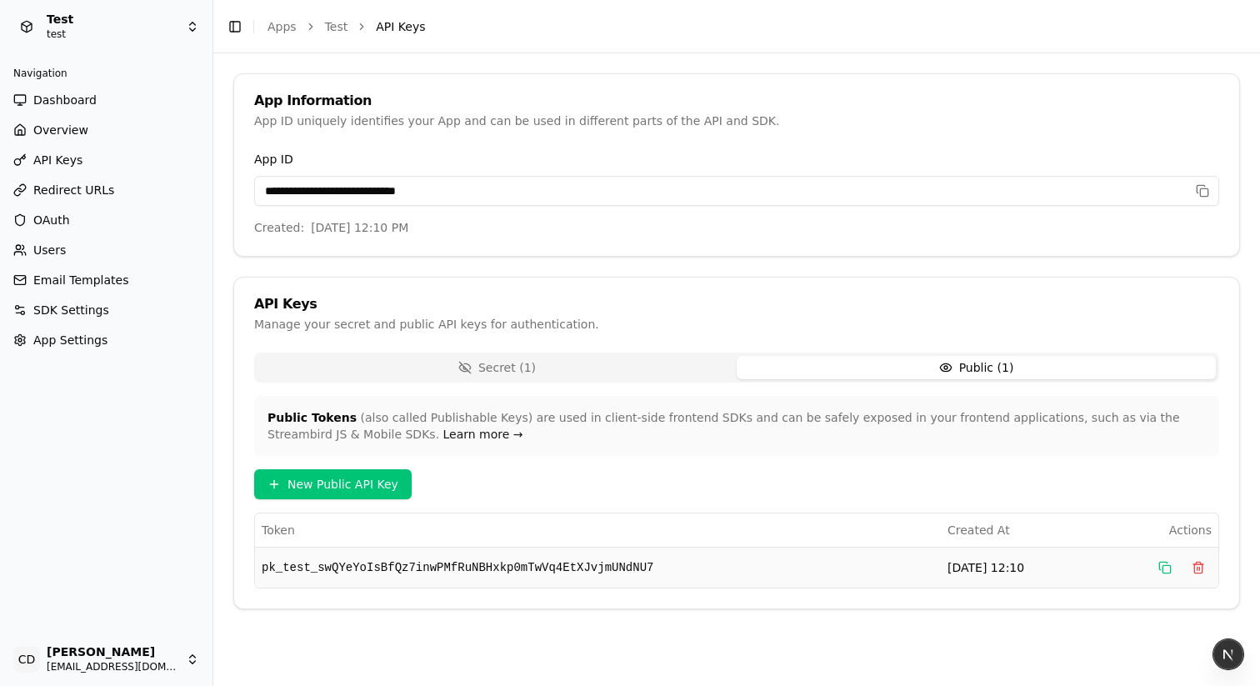
click at [624, 560] on td "pk_test_swQYeYoIsBfQz7inwPMfRuNBHxkp0mTwVq4EtXJvjmUNdNU7" at bounding box center [598, 567] width 686 height 41
click at [77, 308] on span "SDK Settings" at bounding box center [71, 310] width 76 height 17
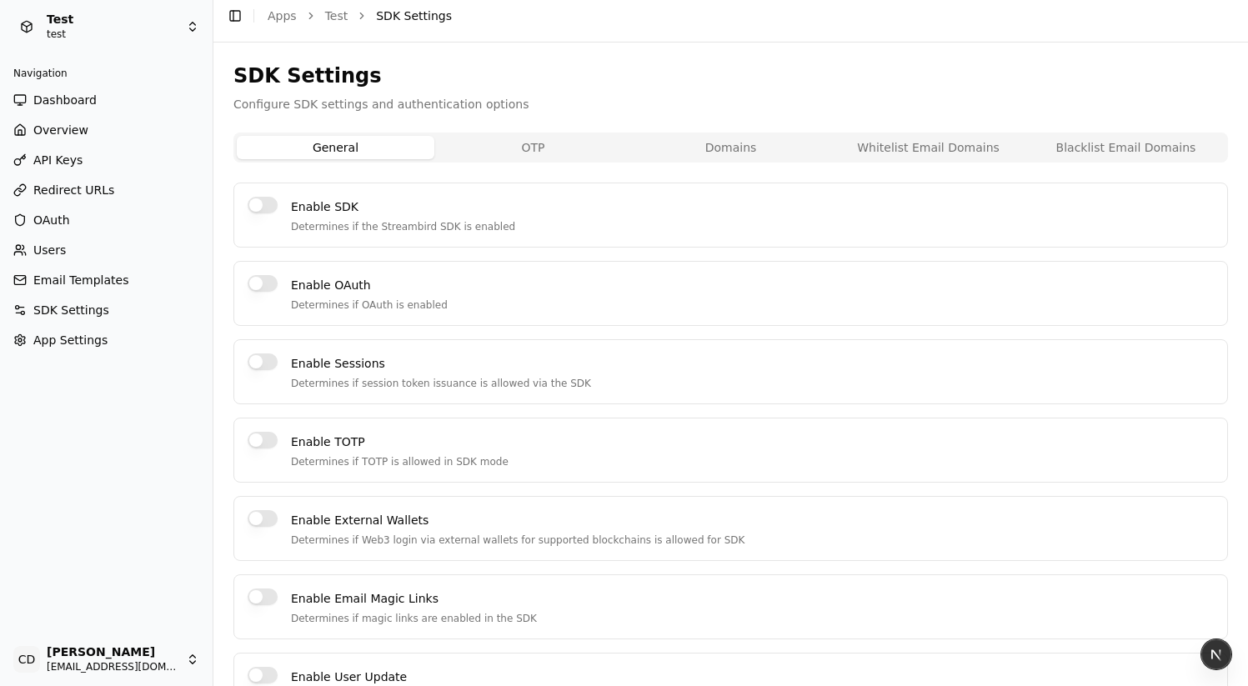
scroll to position [63, 0]
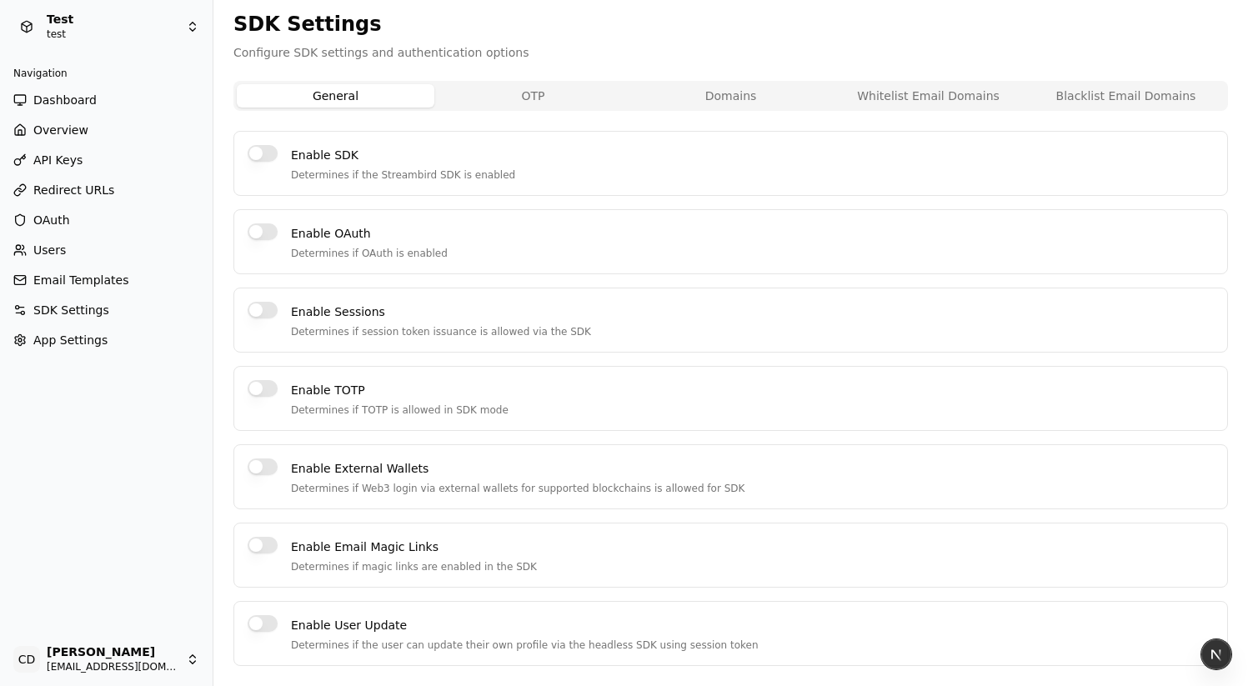
click at [485, 53] on p "Configure SDK settings and authentication options" at bounding box center [730, 52] width 994 height 17
click at [581, 50] on p "Configure SDK settings and authentication options" at bounding box center [730, 52] width 994 height 17
click at [498, 59] on p "Configure SDK settings and authentication options" at bounding box center [730, 52] width 994 height 17
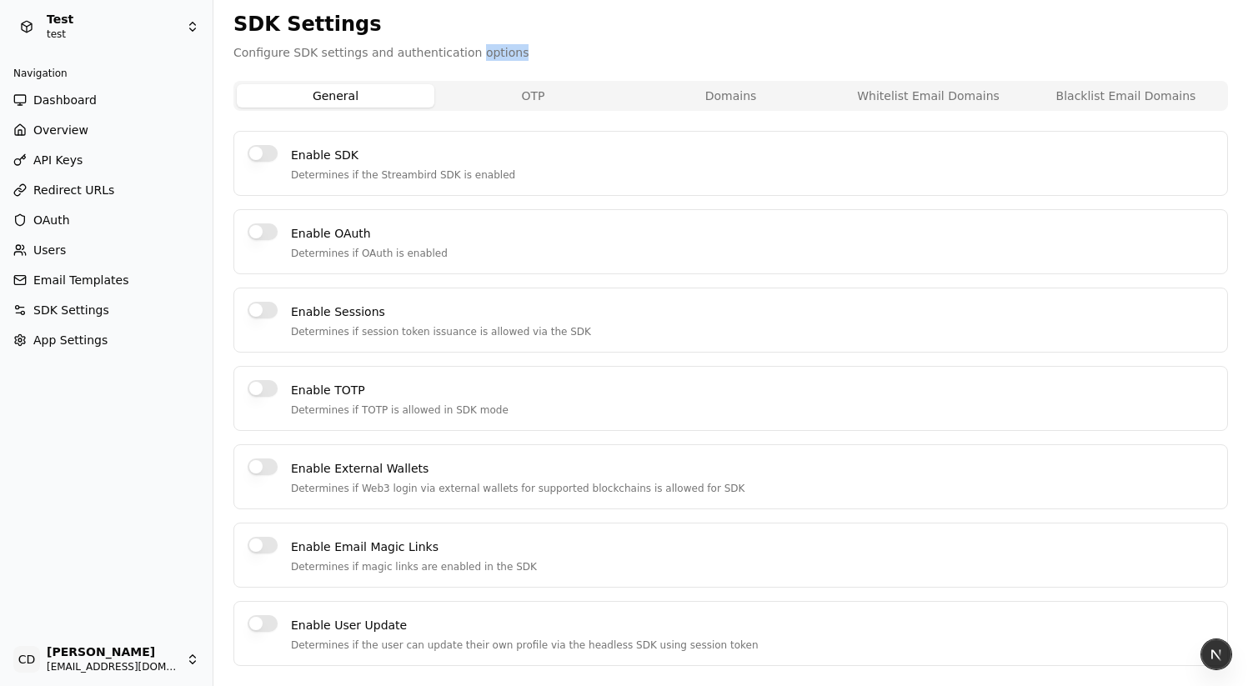
click at [498, 59] on p "Configure SDK settings and authentication options" at bounding box center [730, 52] width 994 height 17
click at [604, 41] on div "SDK Settings Configure SDK settings and authentication options" at bounding box center [730, 36] width 994 height 50
